Goal: Transaction & Acquisition: Purchase product/service

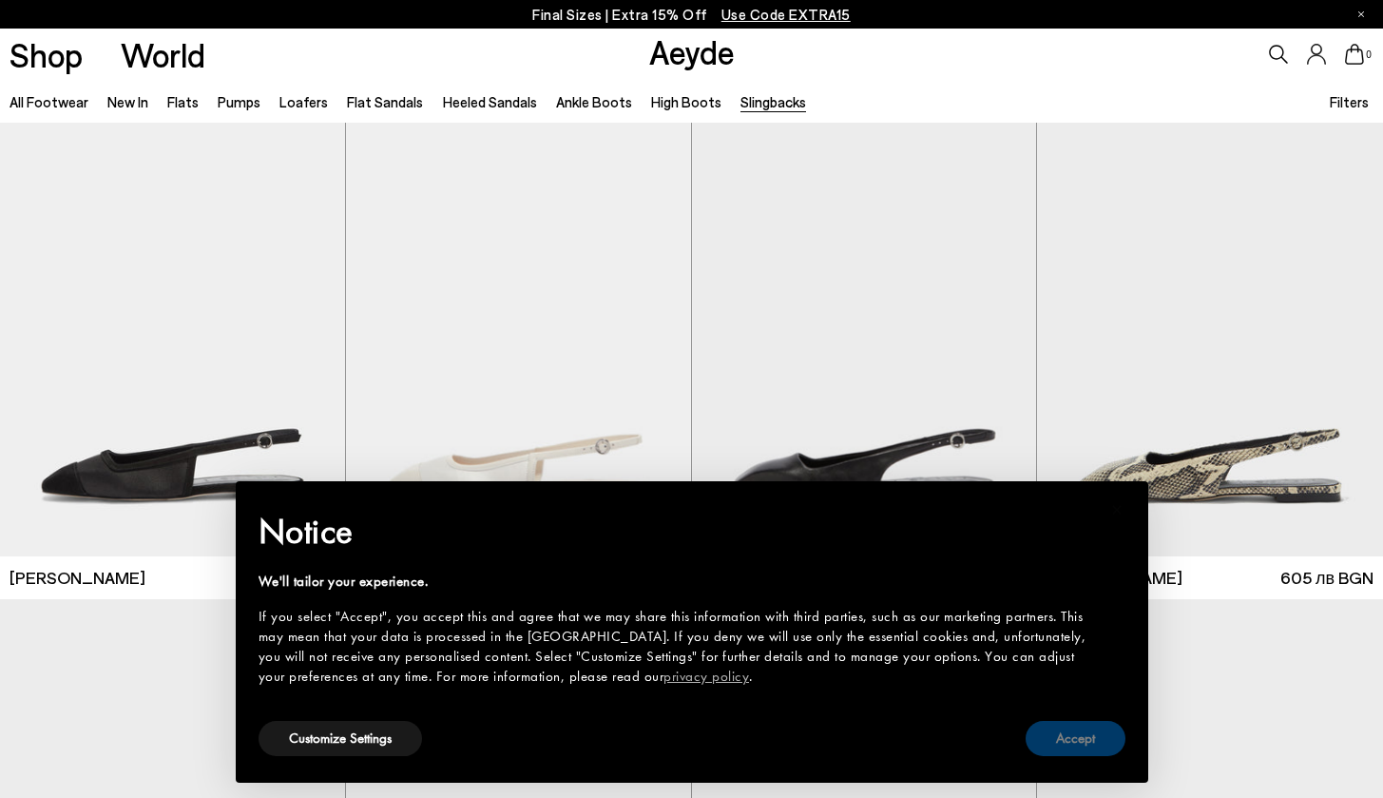
click at [1066, 747] on button "Accept" at bounding box center [1076, 738] width 100 height 35
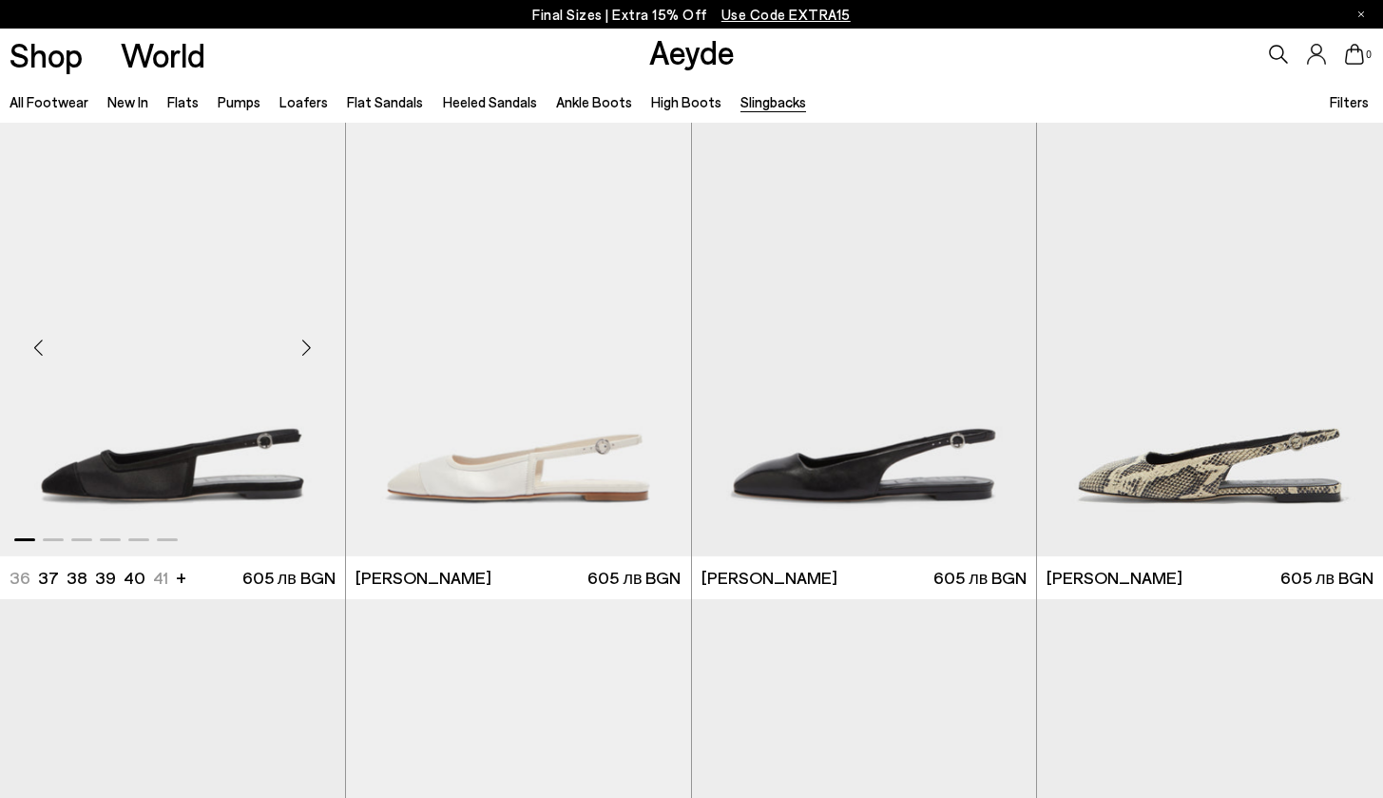
click at [303, 341] on div "Next slide" at bounding box center [307, 347] width 57 height 57
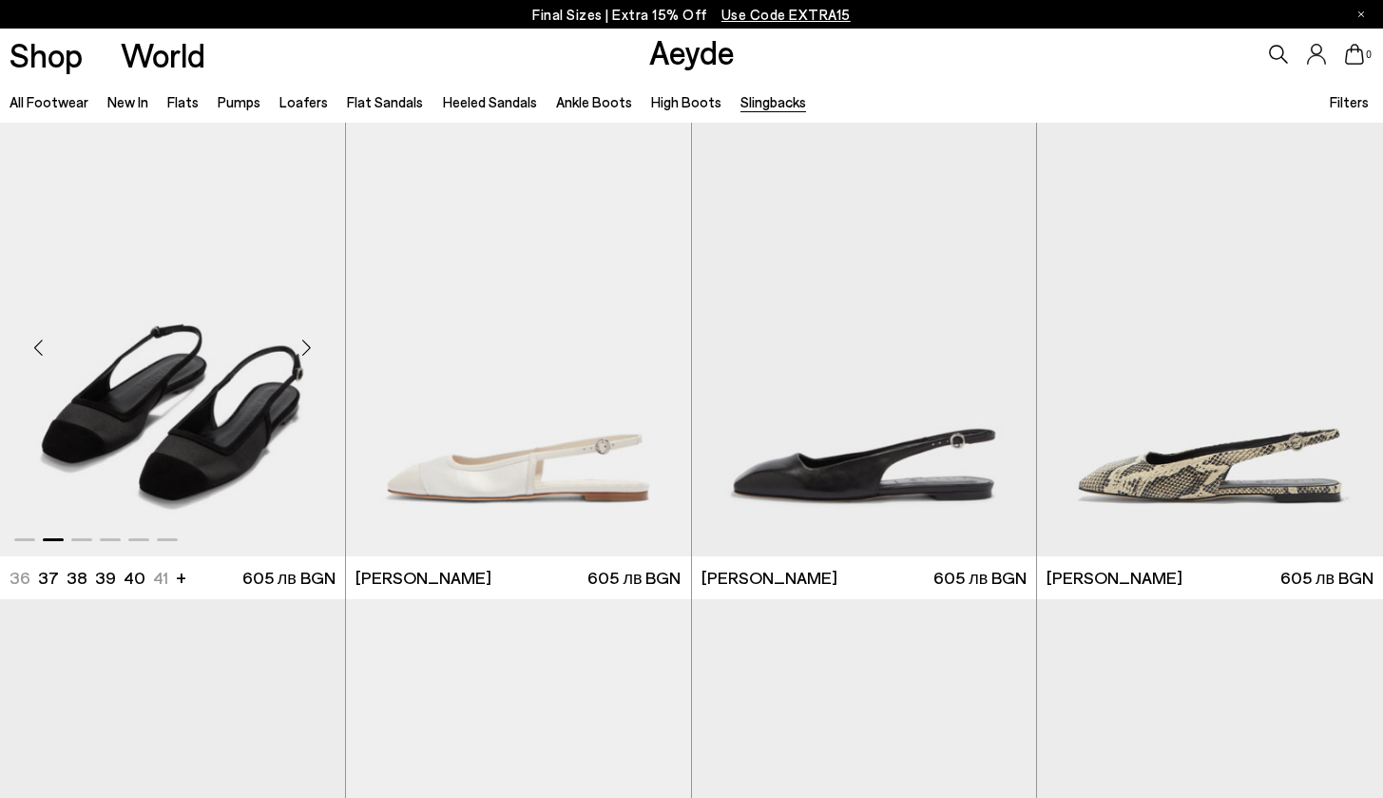
click at [303, 341] on div "Next slide" at bounding box center [307, 347] width 57 height 57
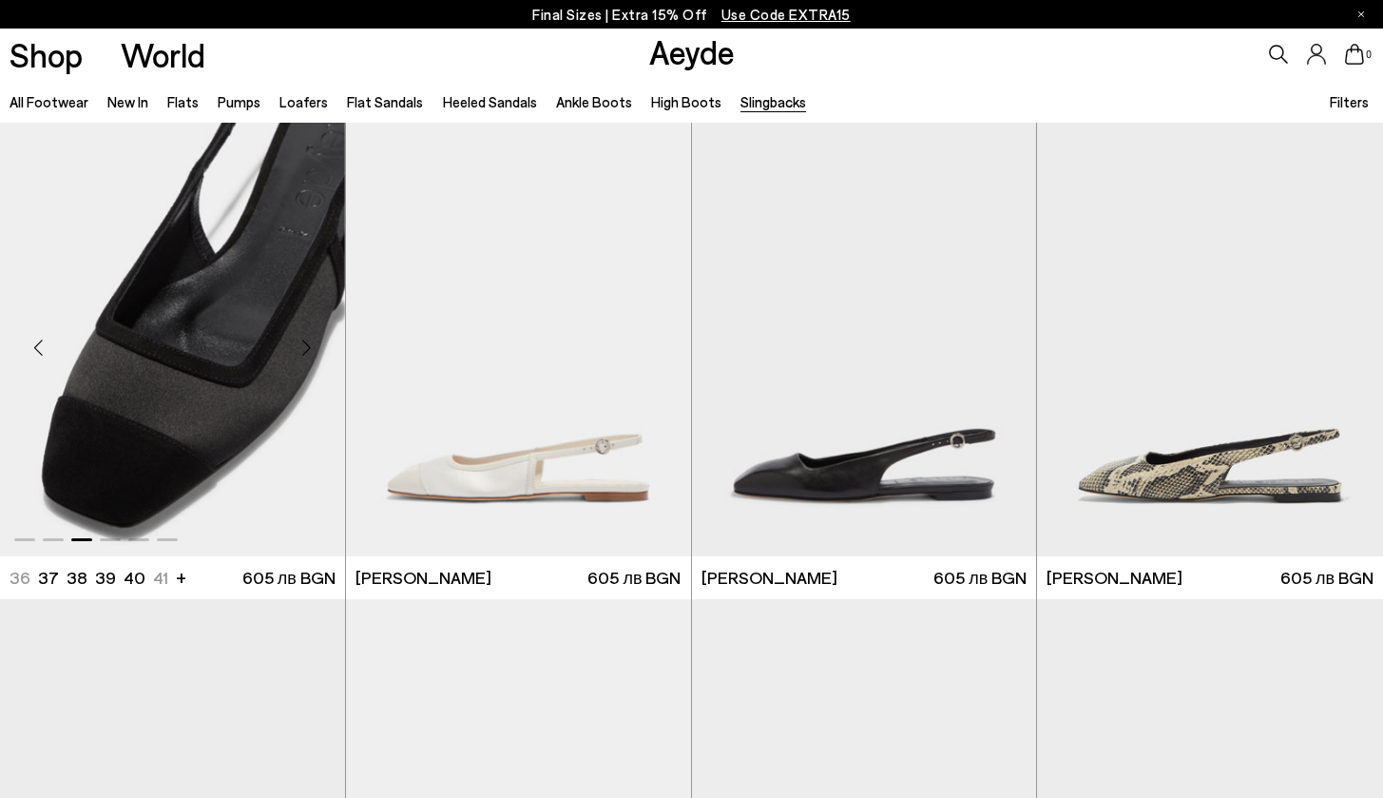
click at [303, 341] on div "Next slide" at bounding box center [307, 347] width 57 height 57
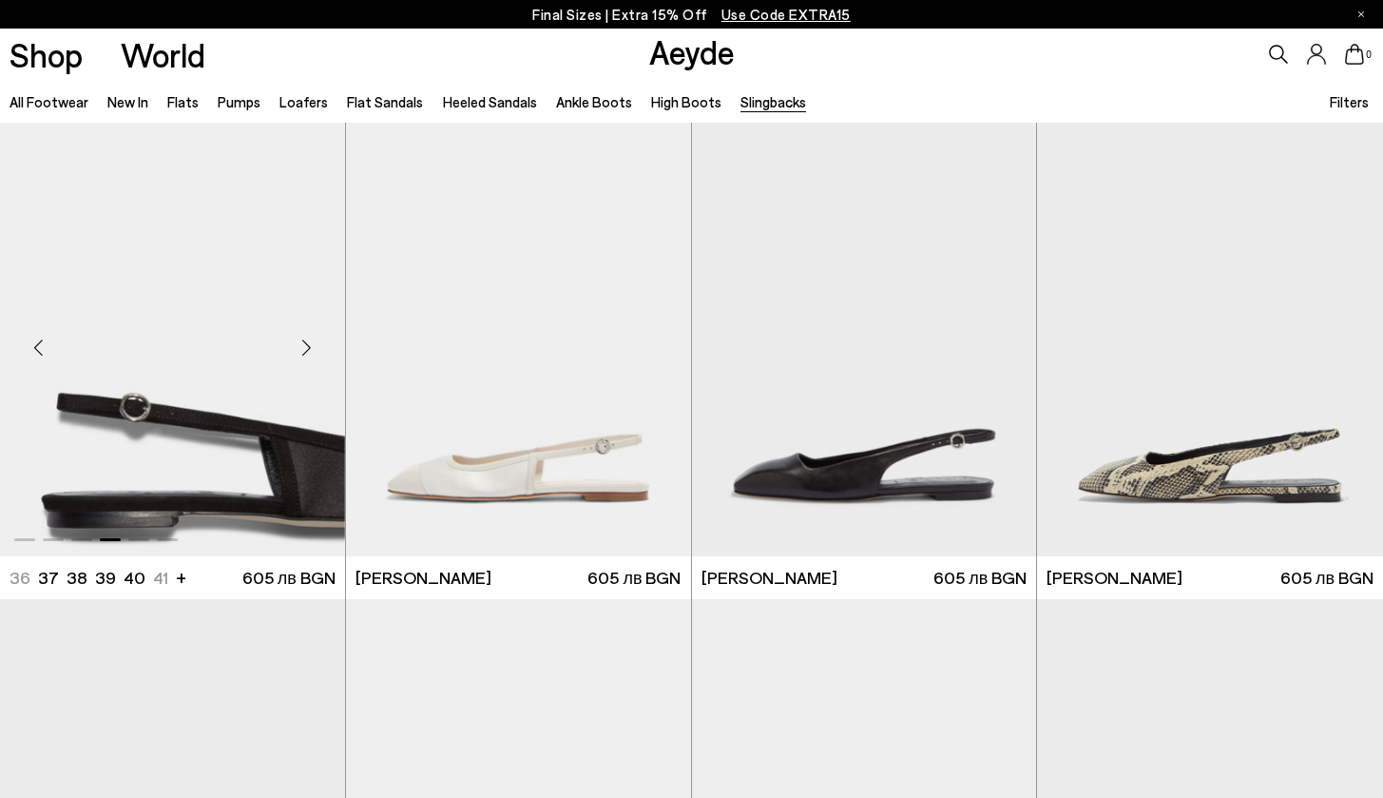
click at [303, 341] on div "Next slide" at bounding box center [307, 347] width 57 height 57
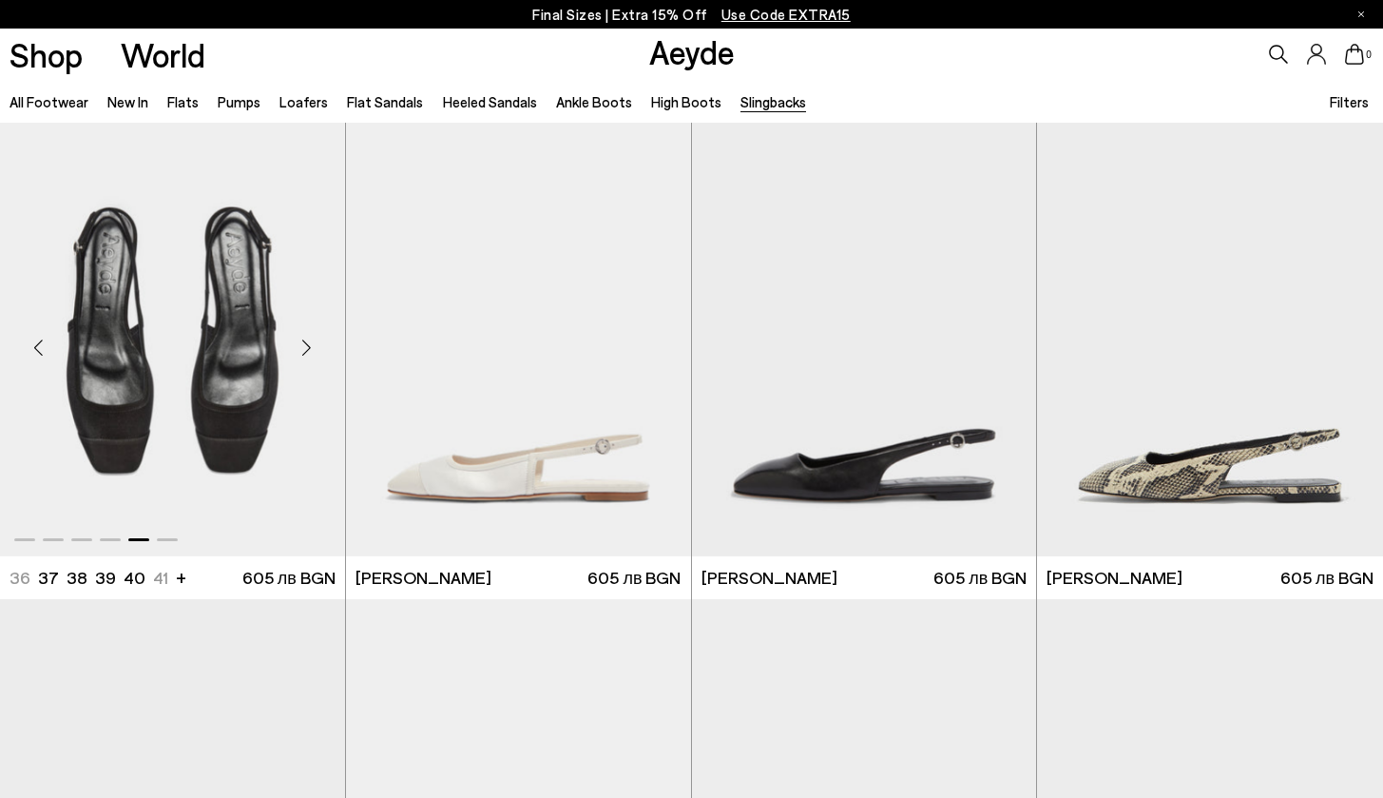
click at [303, 341] on div "Next slide" at bounding box center [307, 347] width 57 height 57
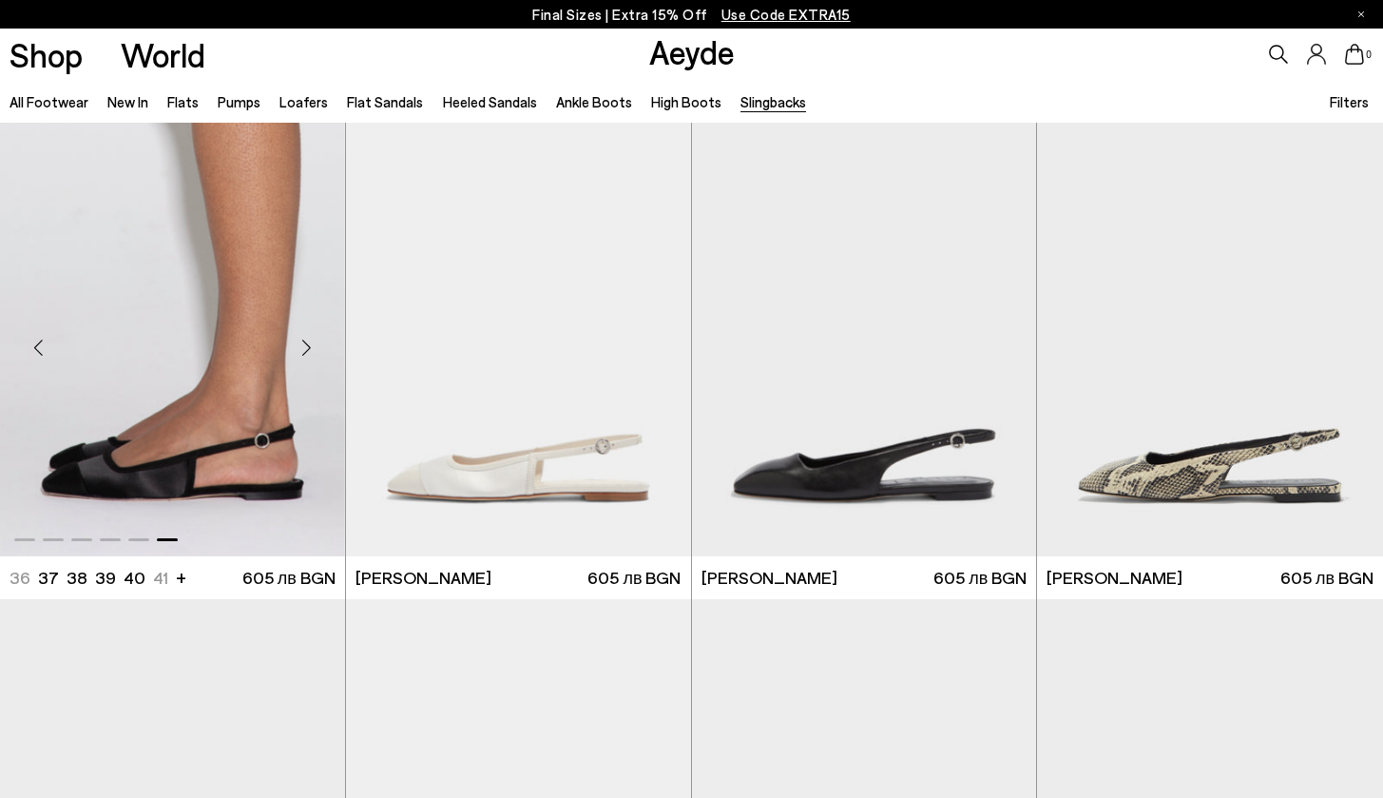
click at [303, 341] on div "Next slide" at bounding box center [307, 347] width 57 height 57
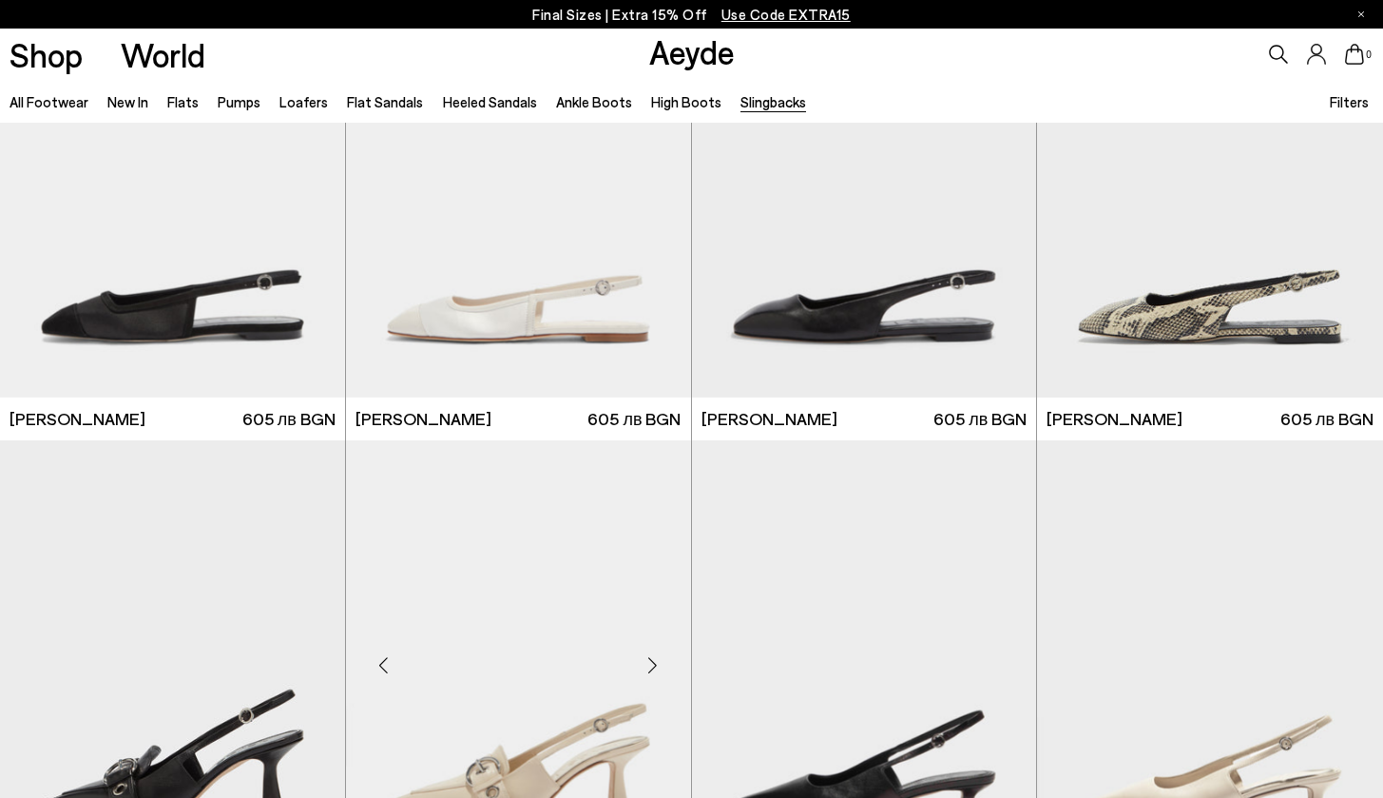
scroll to position [45, 0]
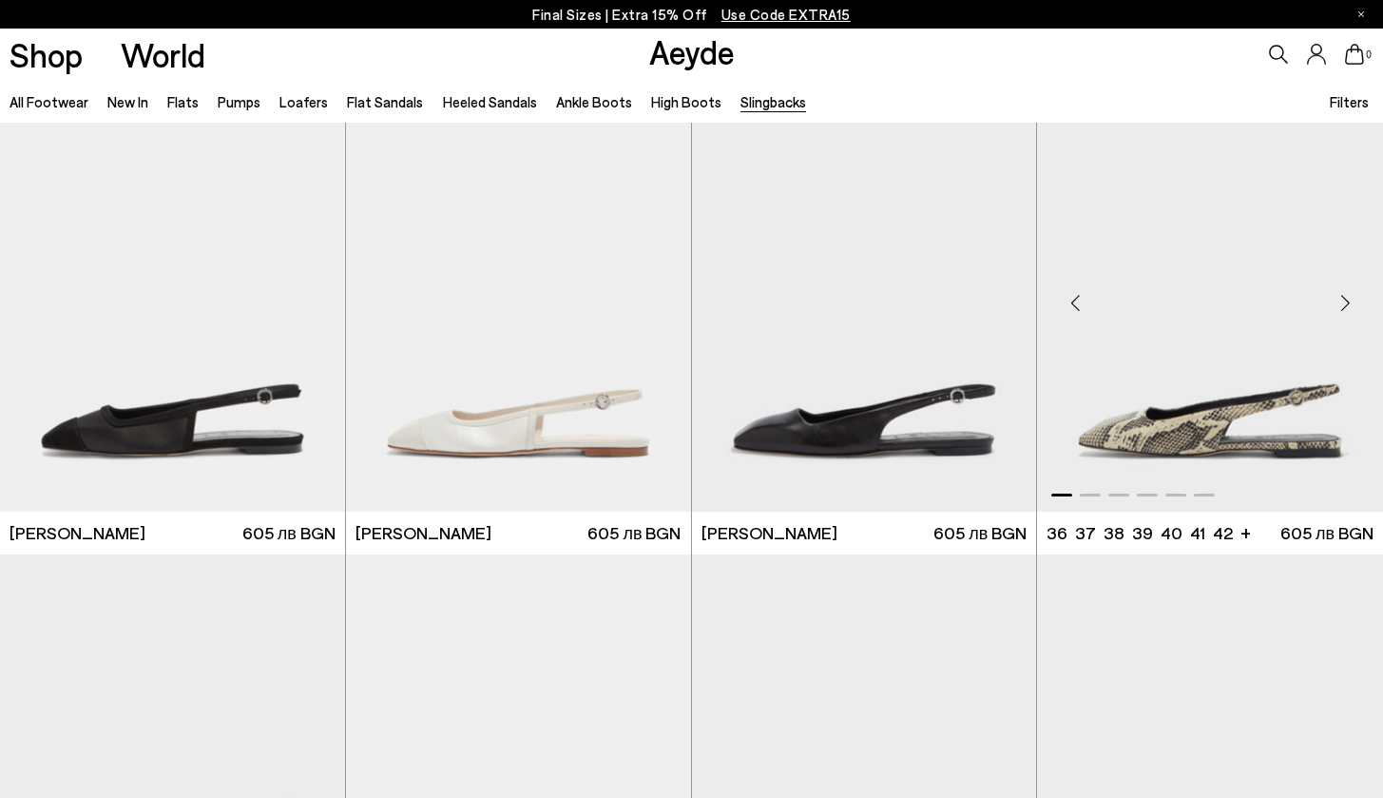
click at [1352, 299] on div "Next slide" at bounding box center [1345, 302] width 57 height 57
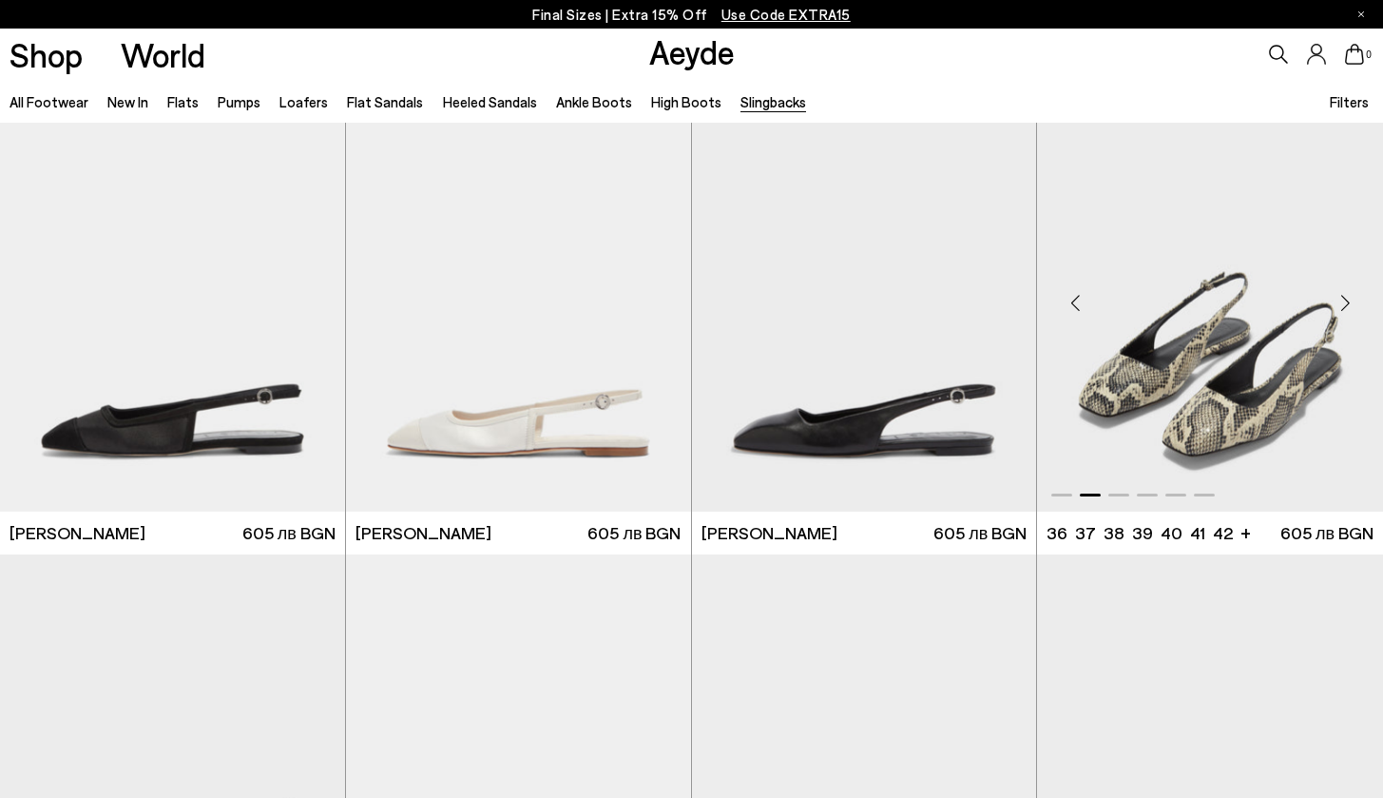
click at [1352, 299] on div "Next slide" at bounding box center [1345, 302] width 57 height 57
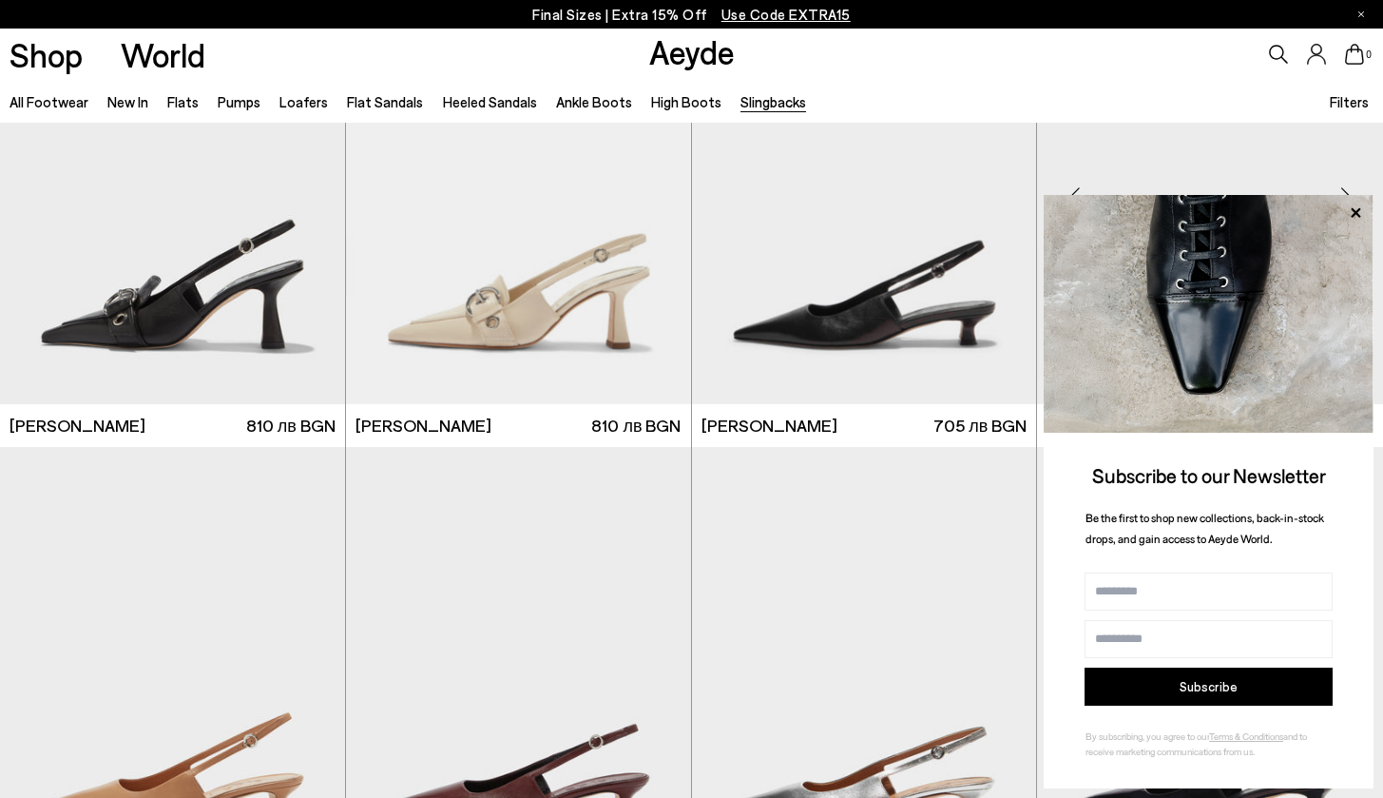
scroll to position [629, 0]
click at [1357, 216] on icon at bounding box center [1356, 212] width 10 height 10
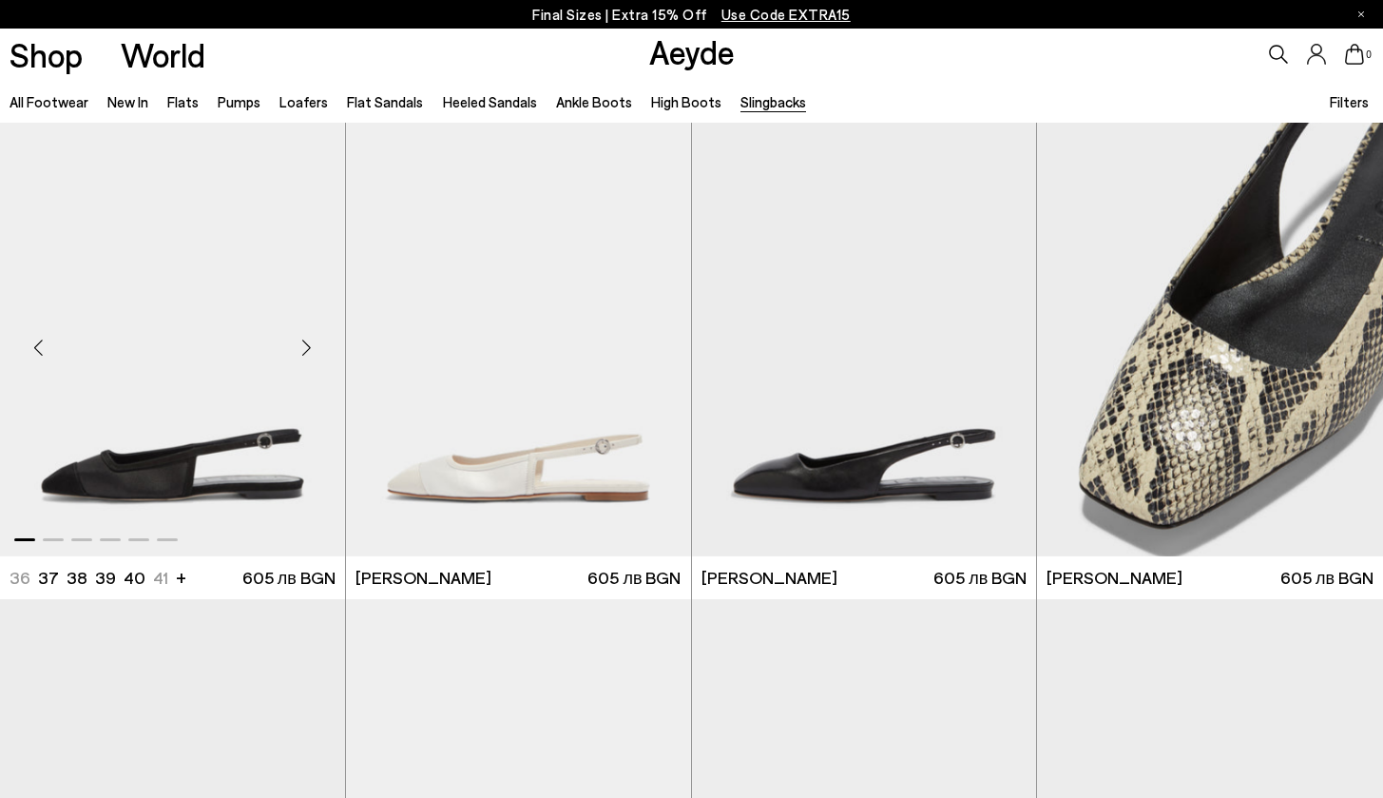
click at [248, 369] on img "1 / 6" at bounding box center [172, 340] width 345 height 434
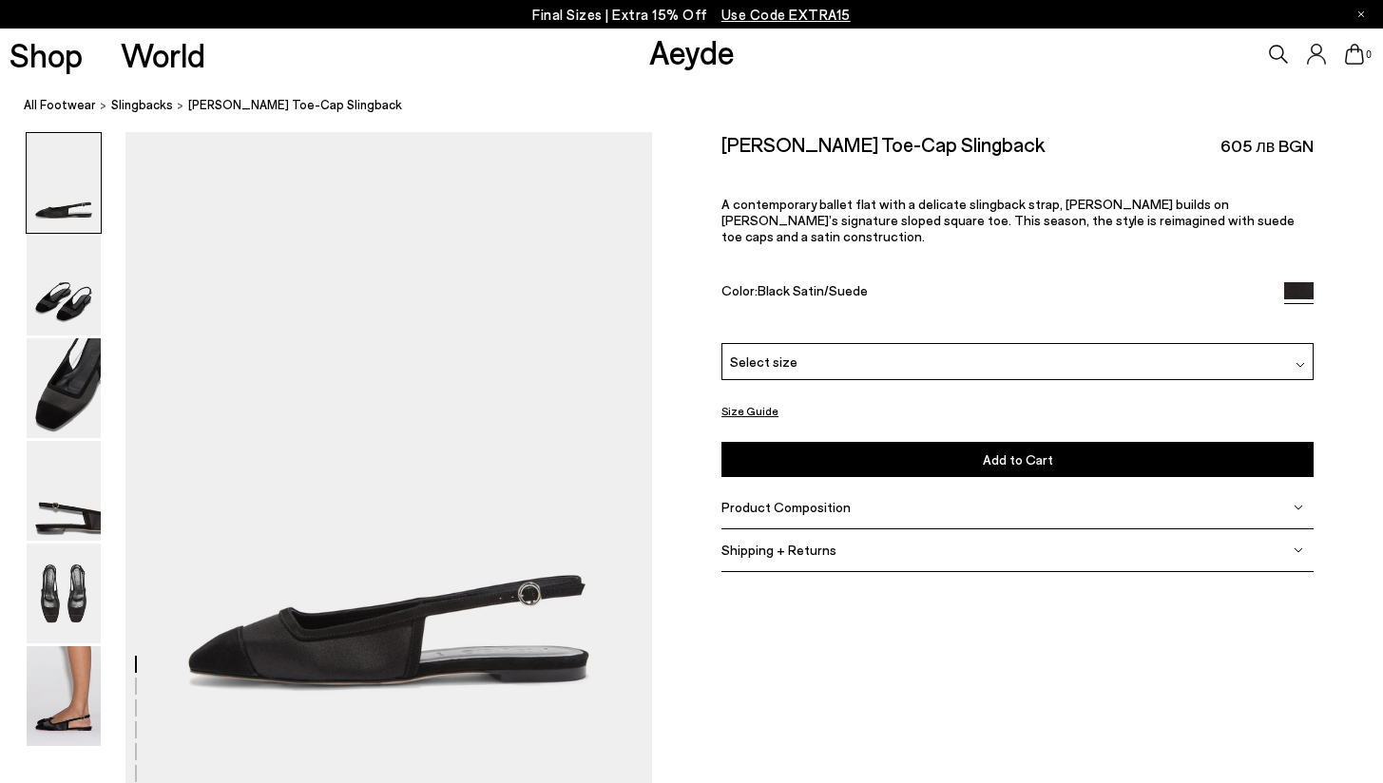
click at [855, 343] on div "Select size" at bounding box center [1018, 361] width 592 height 37
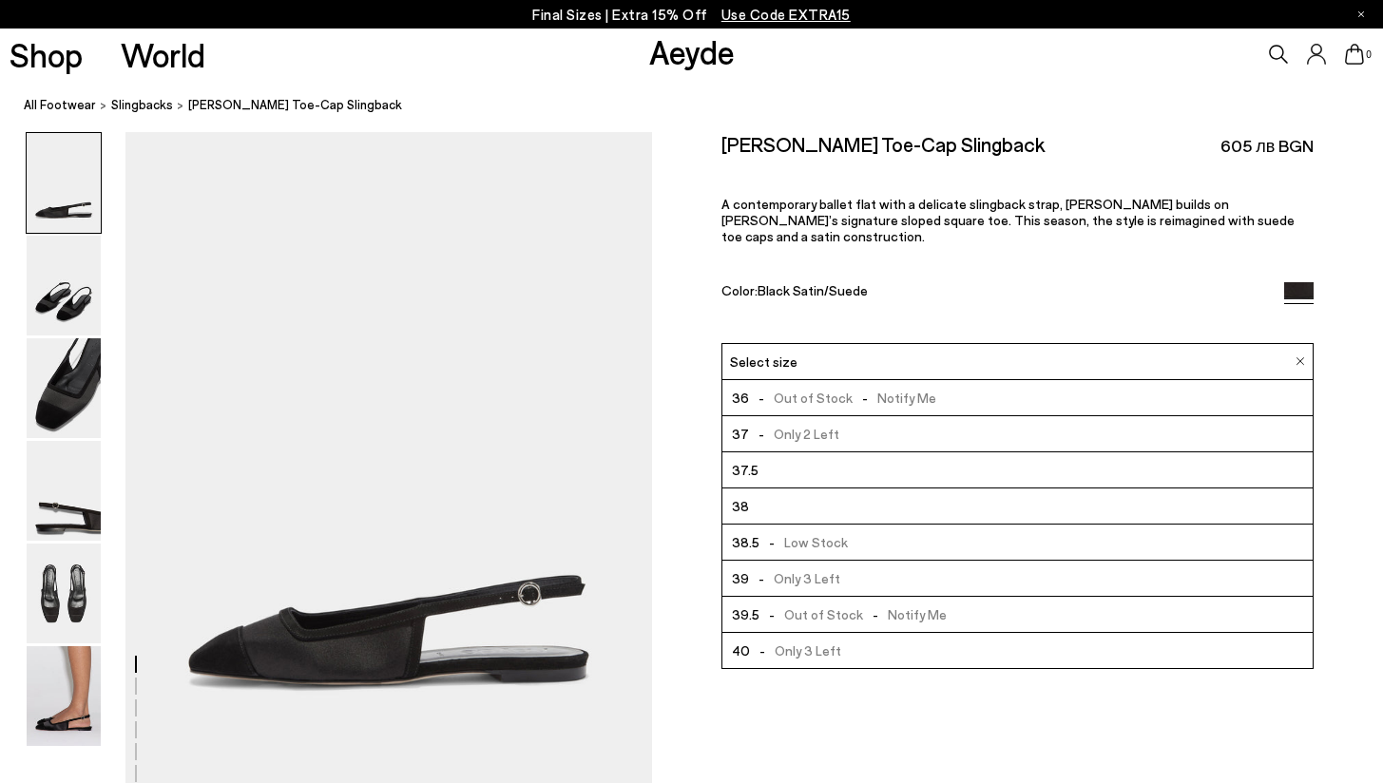
click at [918, 343] on div "Select size" at bounding box center [1018, 361] width 592 height 37
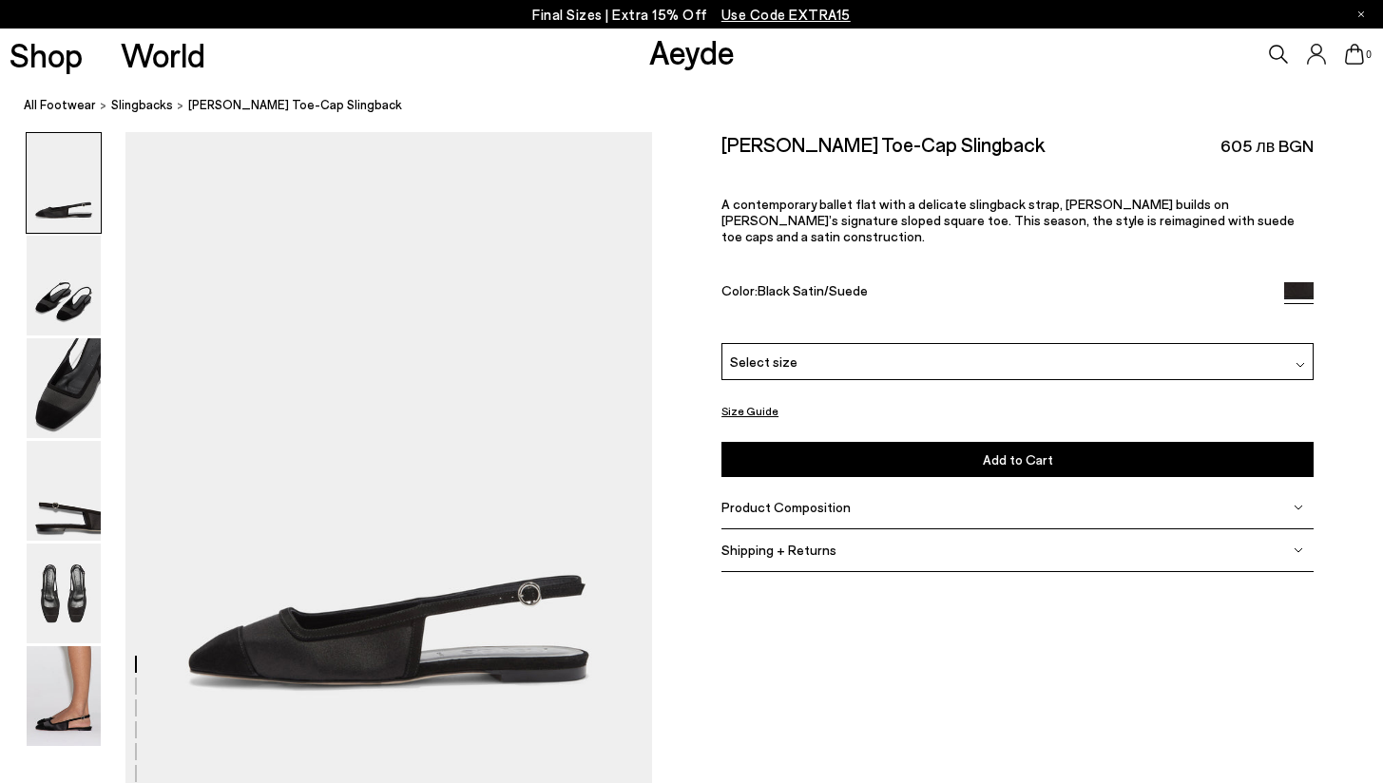
click at [1007, 343] on div "Select size" at bounding box center [1018, 361] width 592 height 37
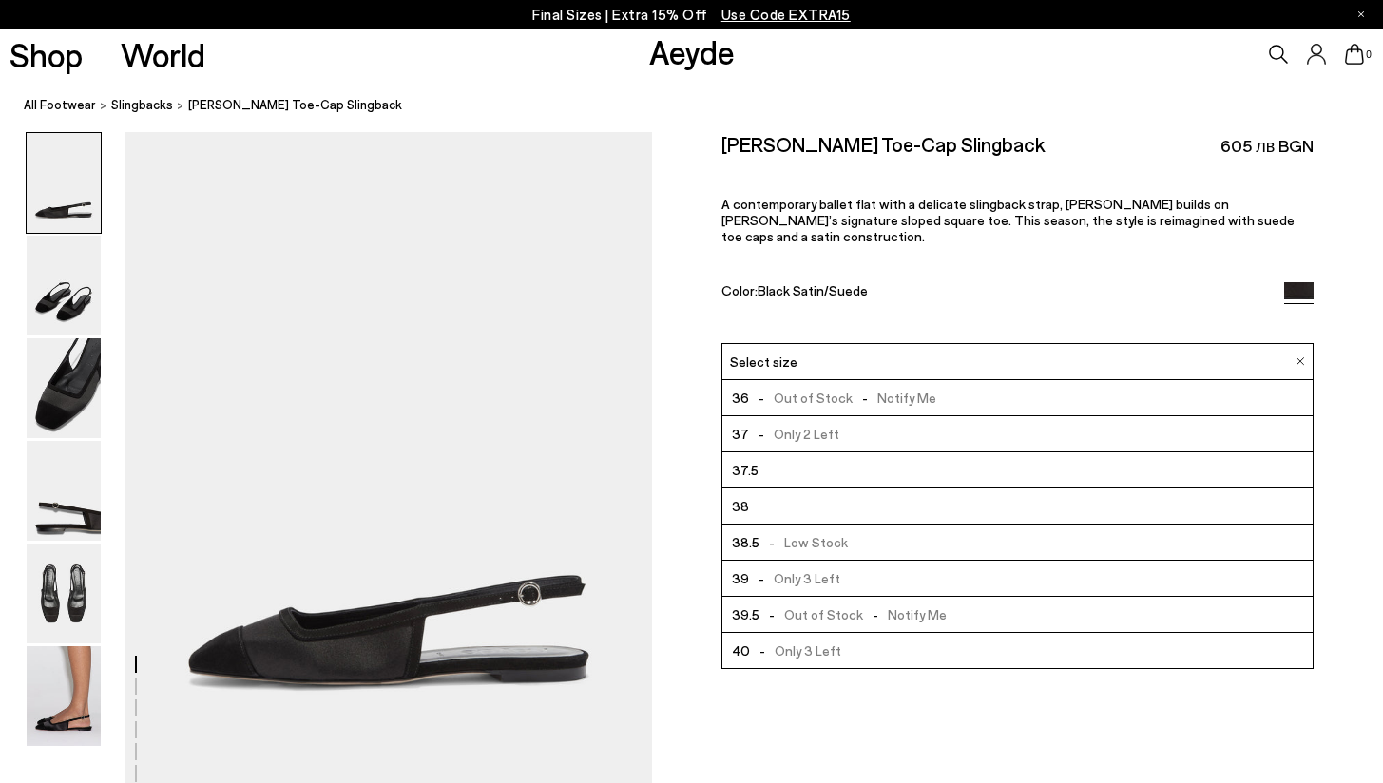
click at [1035, 343] on div "Select size" at bounding box center [1018, 361] width 592 height 37
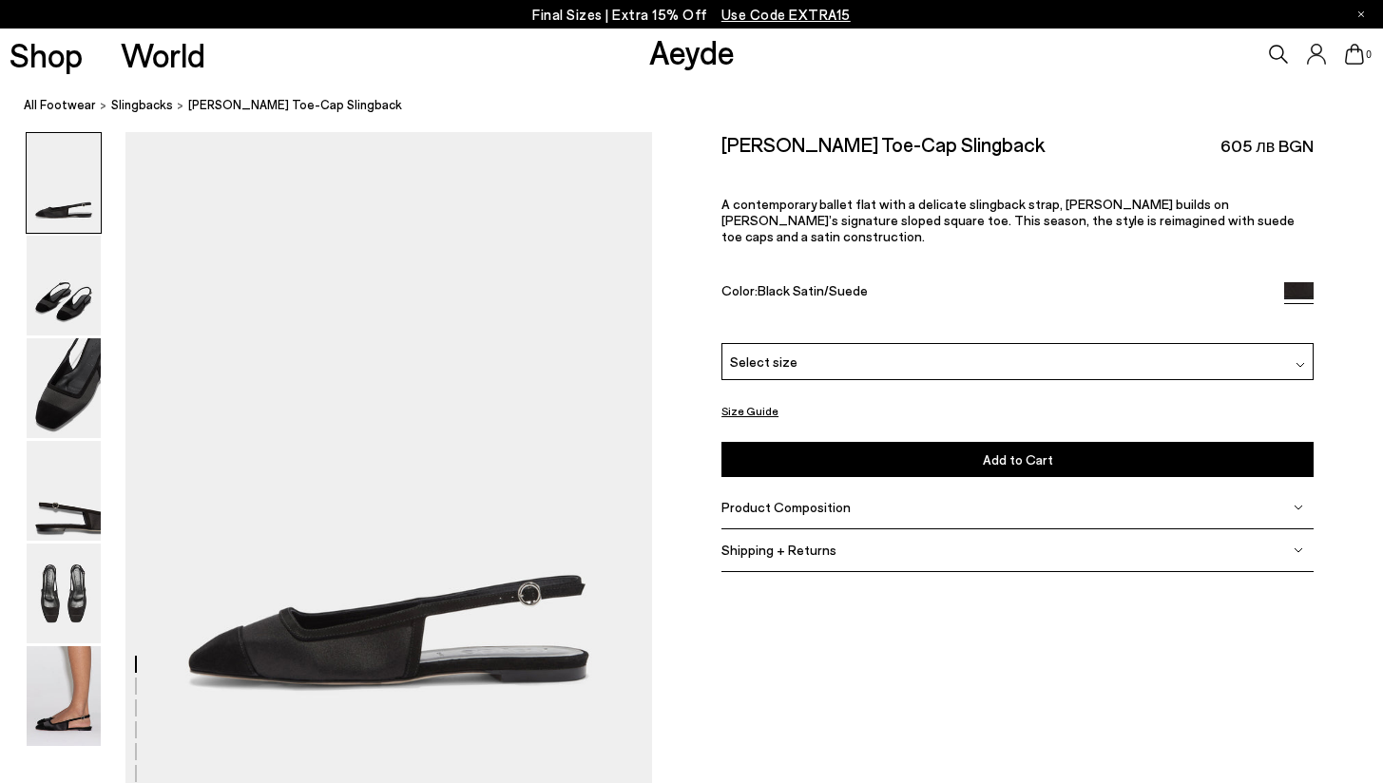
click at [948, 343] on div "Select size" at bounding box center [1018, 361] width 592 height 37
